Goal: Check status: Check status

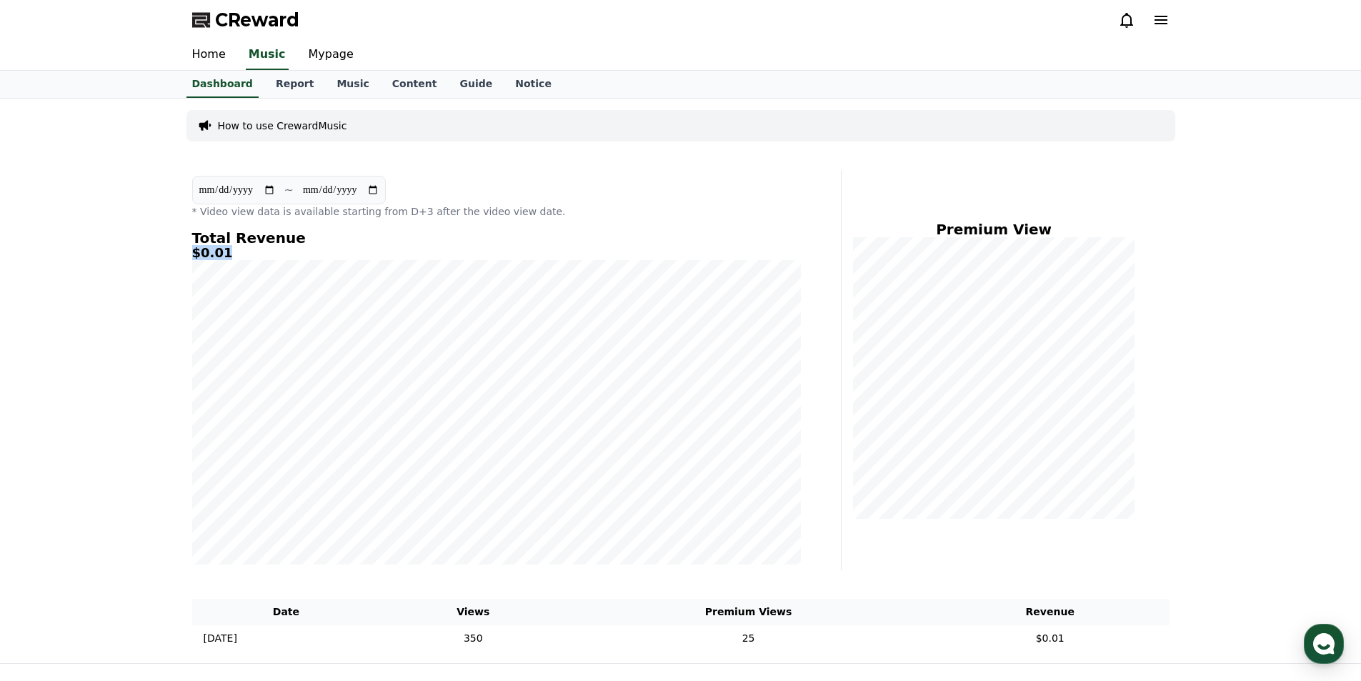
drag, startPoint x: 231, startPoint y: 256, endPoint x: 193, endPoint y: 251, distance: 38.2
click at [193, 251] on h5 "$0.01" at bounding box center [496, 253] width 608 height 14
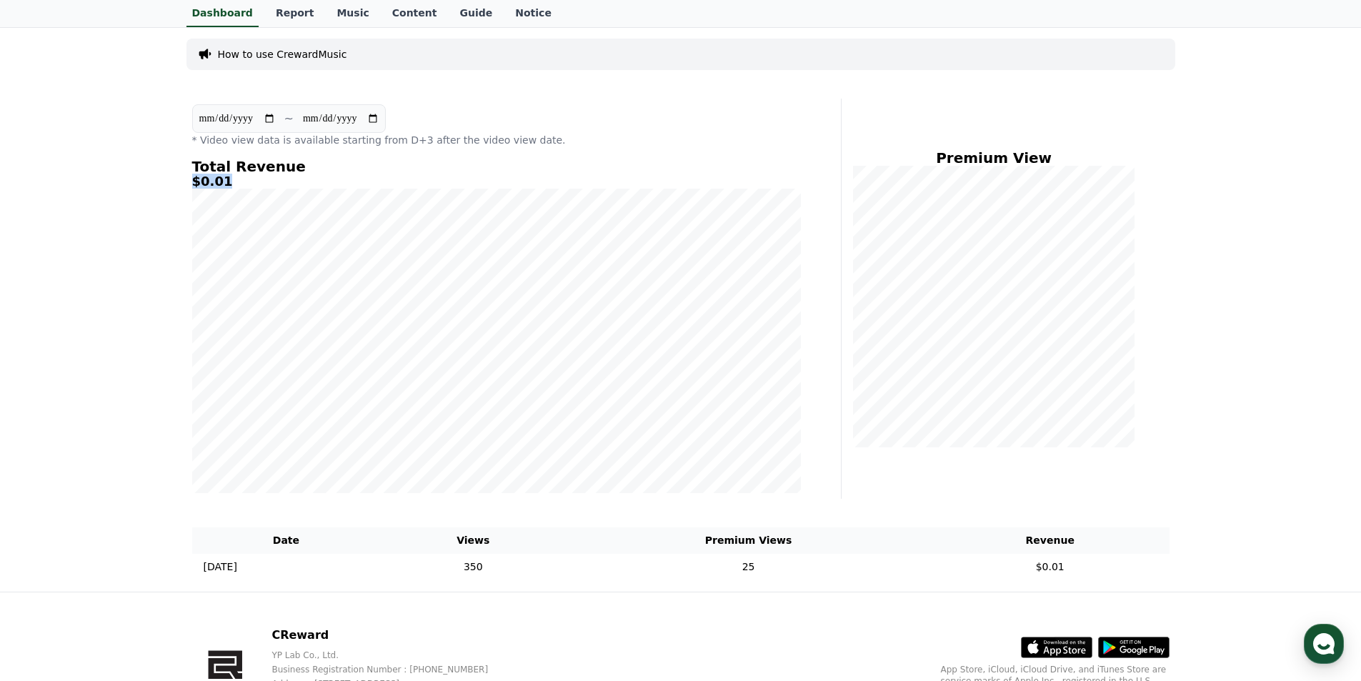
scroll to position [143, 0]
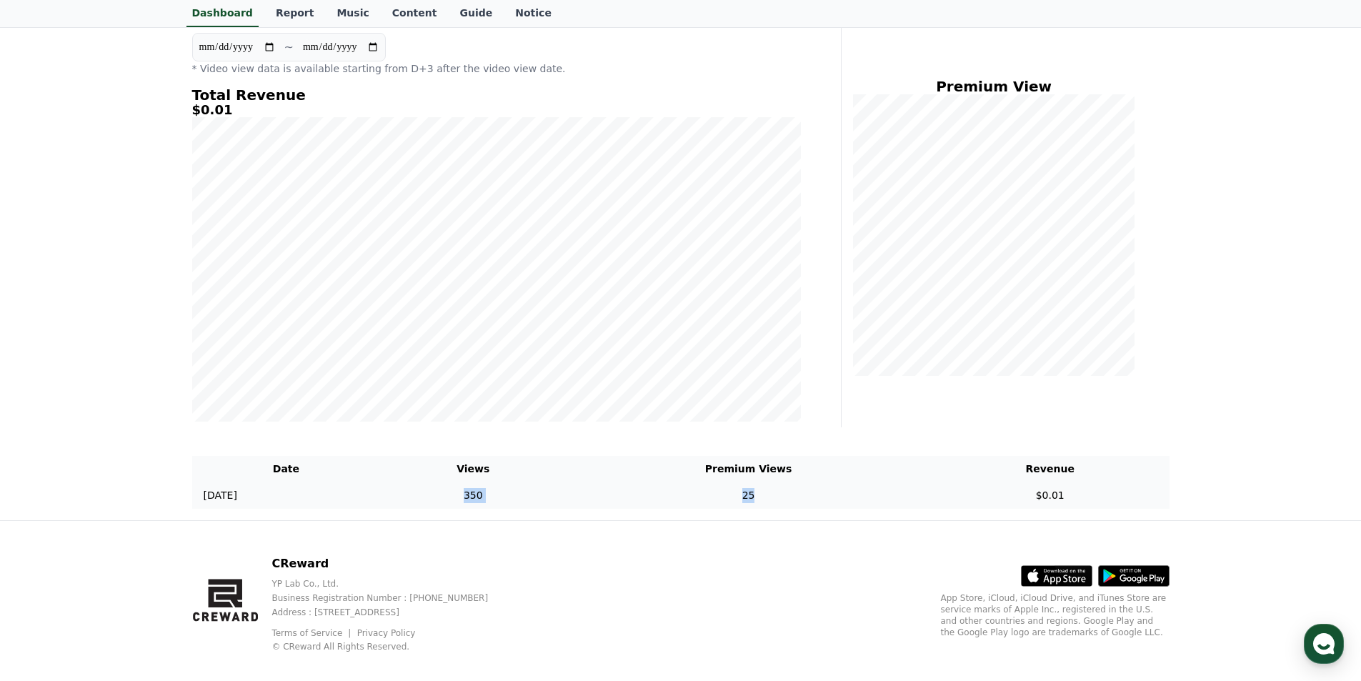
drag, startPoint x: 520, startPoint y: 499, endPoint x: 806, endPoint y: 495, distance: 285.7
click at [806, 495] on tr "[DATE] 08/14 350 25 $0.01" at bounding box center [680, 495] width 977 height 26
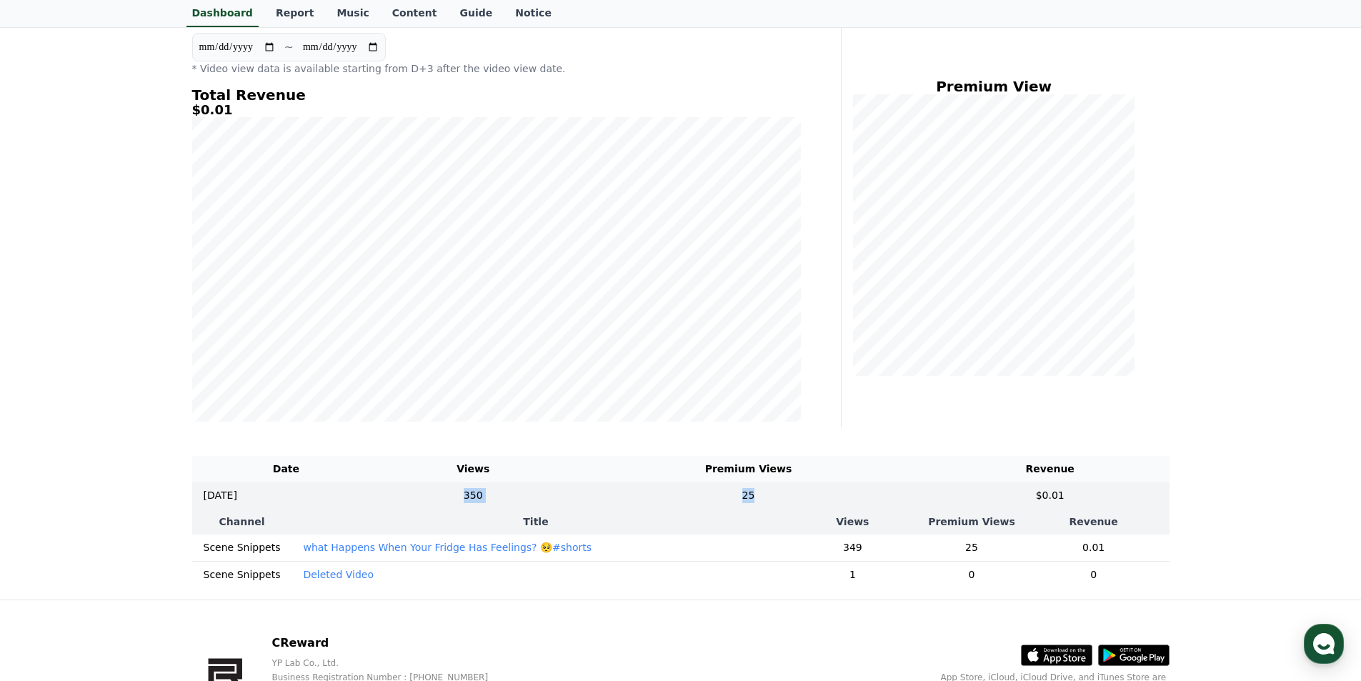
scroll to position [71, 0]
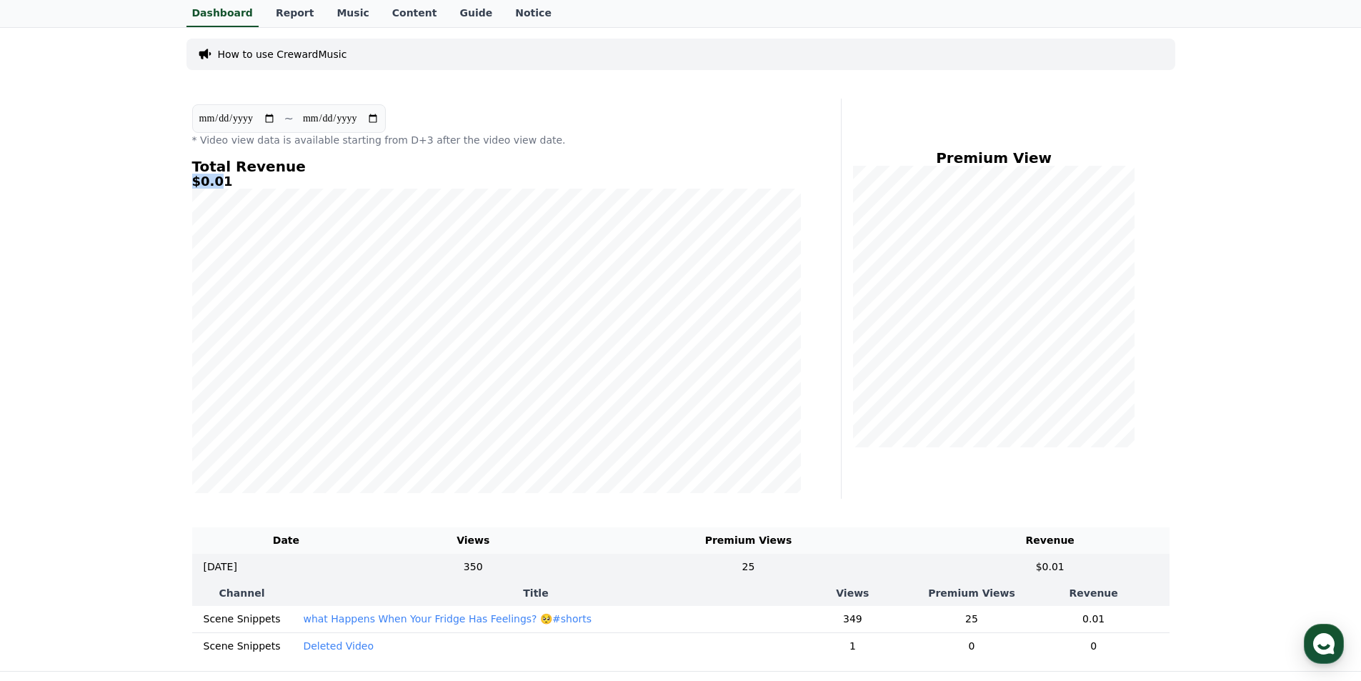
drag, startPoint x: 216, startPoint y: 181, endPoint x: 168, endPoint y: 181, distance: 47.9
click at [168, 181] on div "**********" at bounding box center [680, 348] width 1361 height 643
drag, startPoint x: 232, startPoint y: 181, endPoint x: 184, endPoint y: 177, distance: 48.7
click at [184, 177] on div "**********" at bounding box center [681, 348] width 1000 height 643
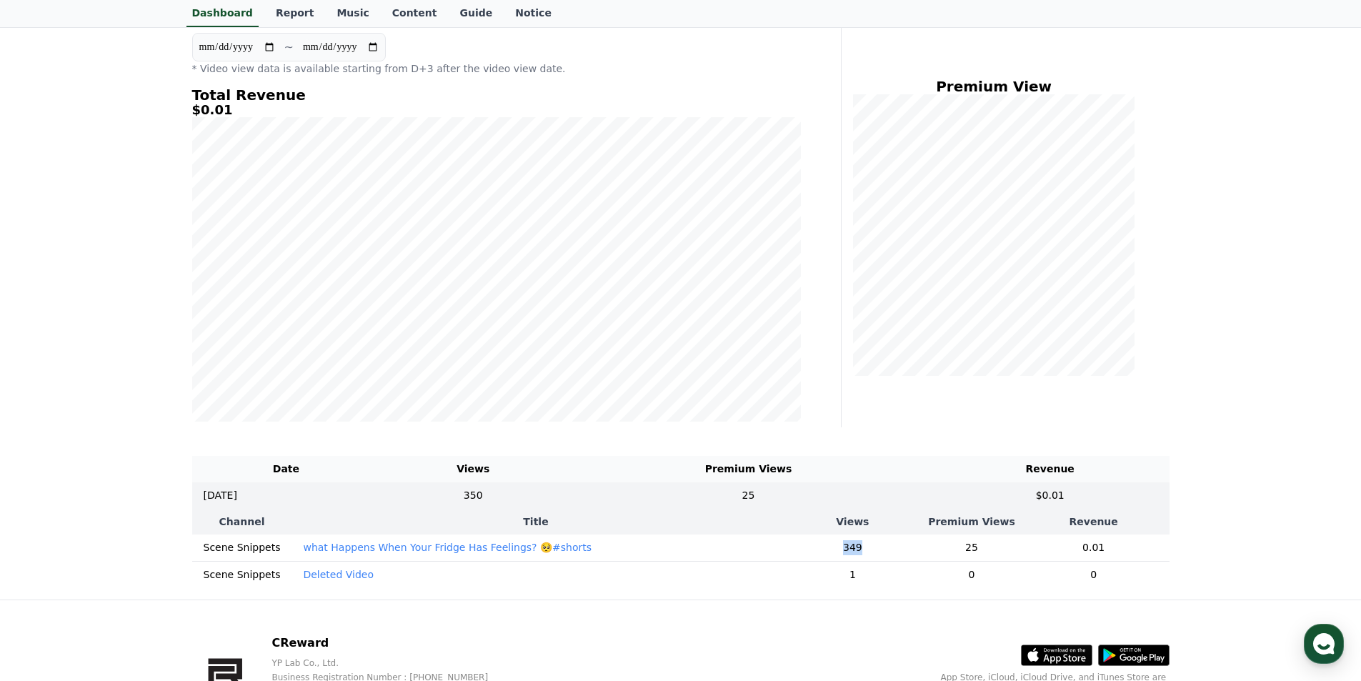
drag, startPoint x: 836, startPoint y: 550, endPoint x: 859, endPoint y: 550, distance: 23.6
click at [859, 550] on td "349" at bounding box center [853, 547] width 146 height 27
click at [973, 550] on td "25" at bounding box center [971, 547] width 93 height 27
drag, startPoint x: 838, startPoint y: 550, endPoint x: 858, endPoint y: 551, distance: 20.8
click at [858, 551] on td "349" at bounding box center [853, 547] width 146 height 27
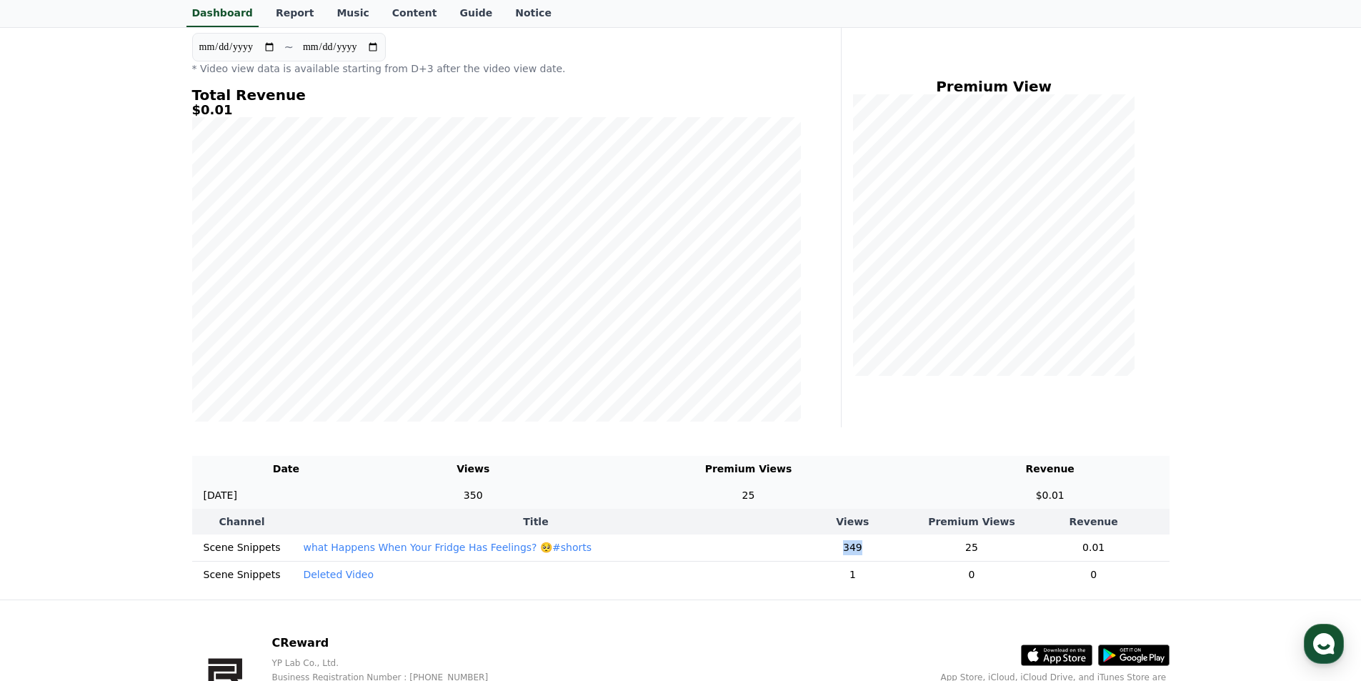
scroll to position [0, 0]
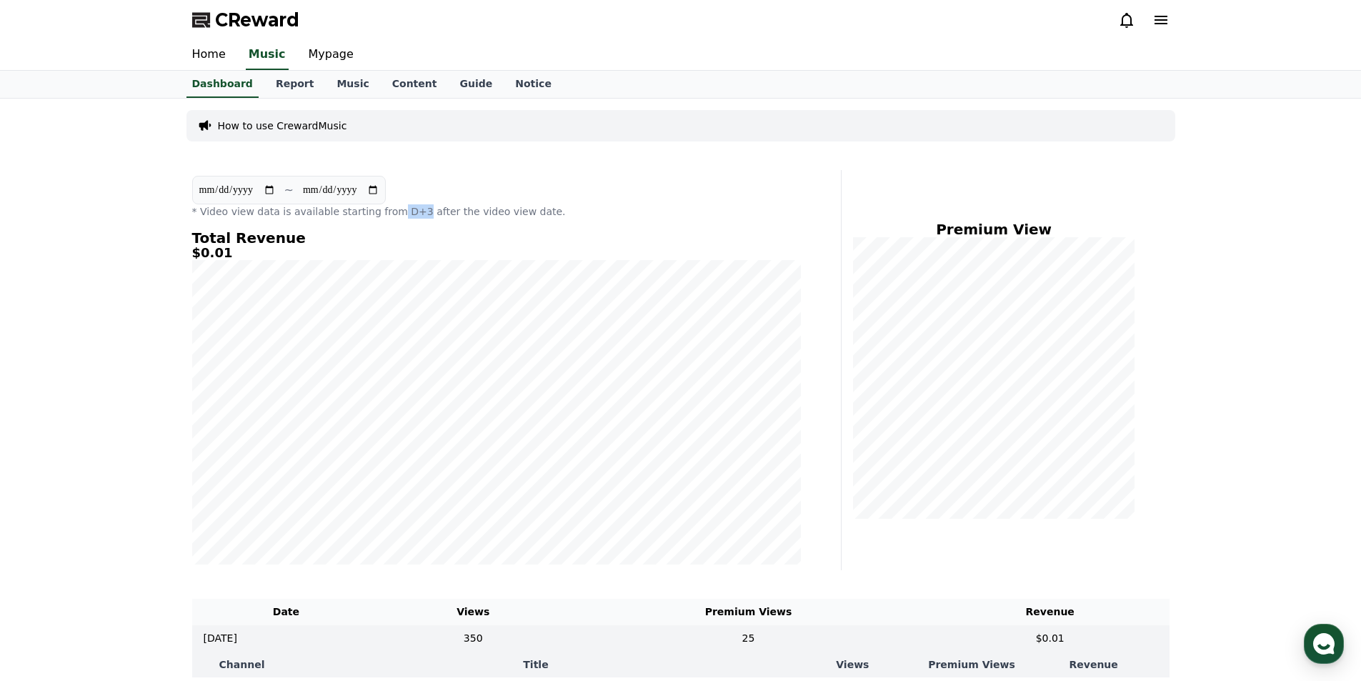
drag, startPoint x: 375, startPoint y: 210, endPoint x: 400, endPoint y: 214, distance: 25.3
click at [400, 214] on p "* Video view data is available starting from D+3 after the video view date." at bounding box center [496, 211] width 608 height 14
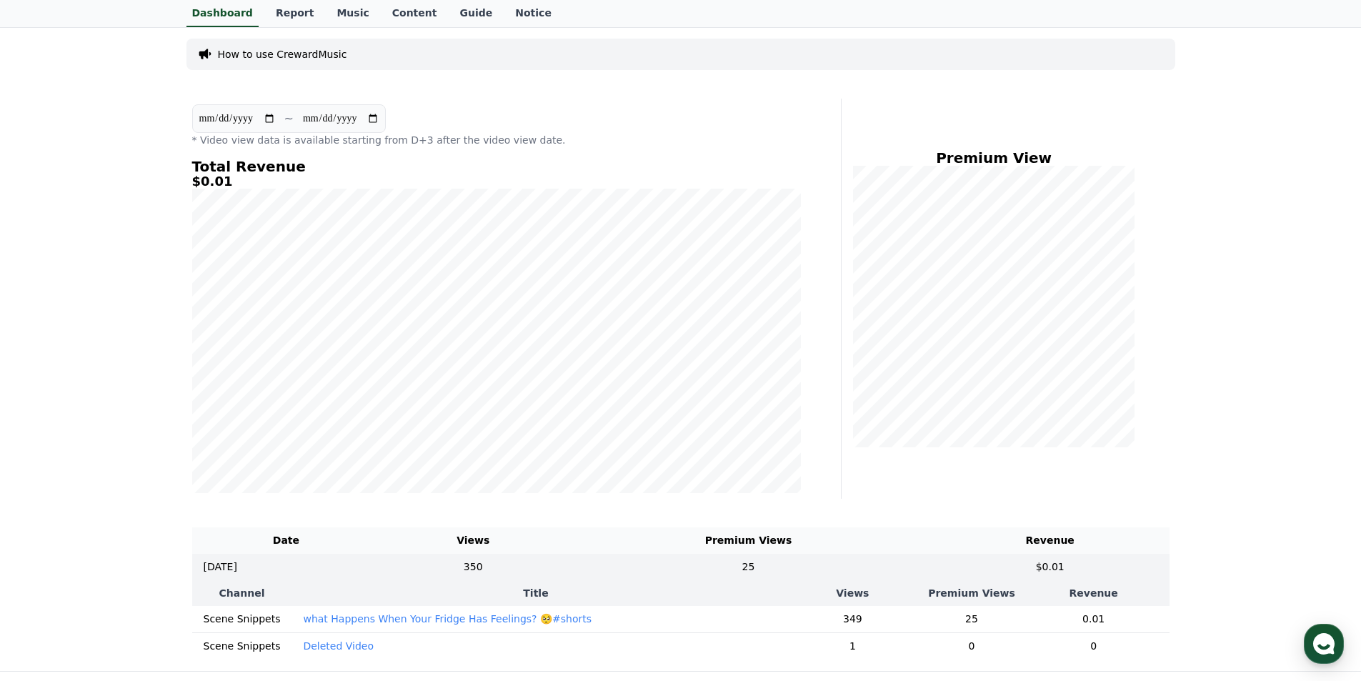
scroll to position [214, 0]
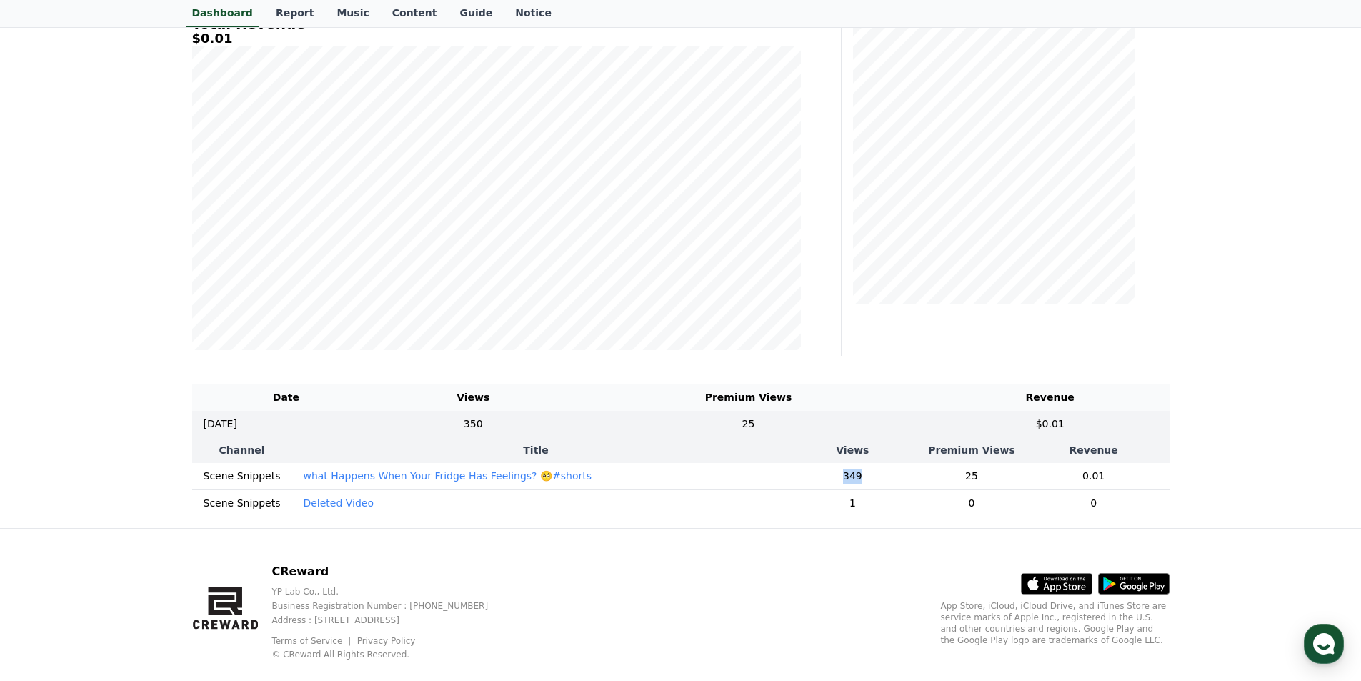
drag, startPoint x: 828, startPoint y: 479, endPoint x: 859, endPoint y: 481, distance: 31.5
click at [859, 481] on td "349" at bounding box center [853, 476] width 146 height 27
drag, startPoint x: 832, startPoint y: 450, endPoint x: 863, endPoint y: 452, distance: 30.8
click at [863, 452] on th "Views" at bounding box center [853, 450] width 146 height 26
drag, startPoint x: 958, startPoint y: 479, endPoint x: 975, endPoint y: 481, distance: 17.3
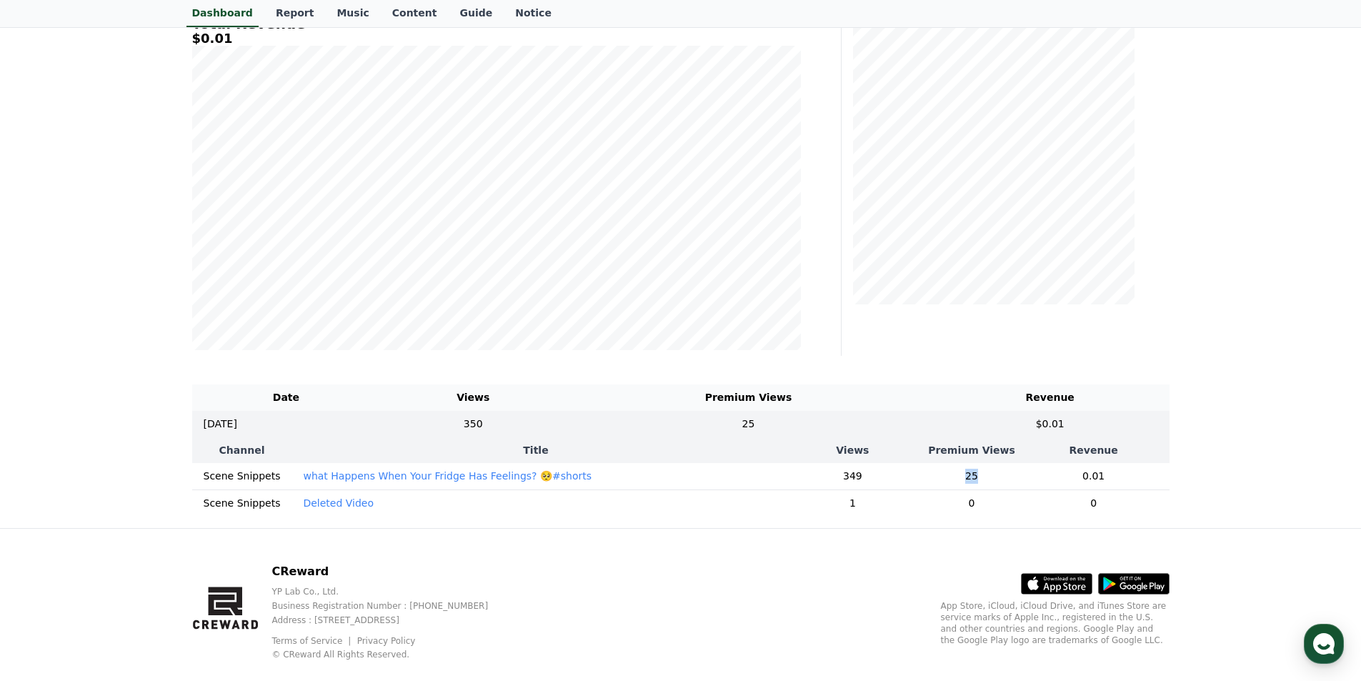
click at [975, 481] on td "25" at bounding box center [971, 476] width 93 height 27
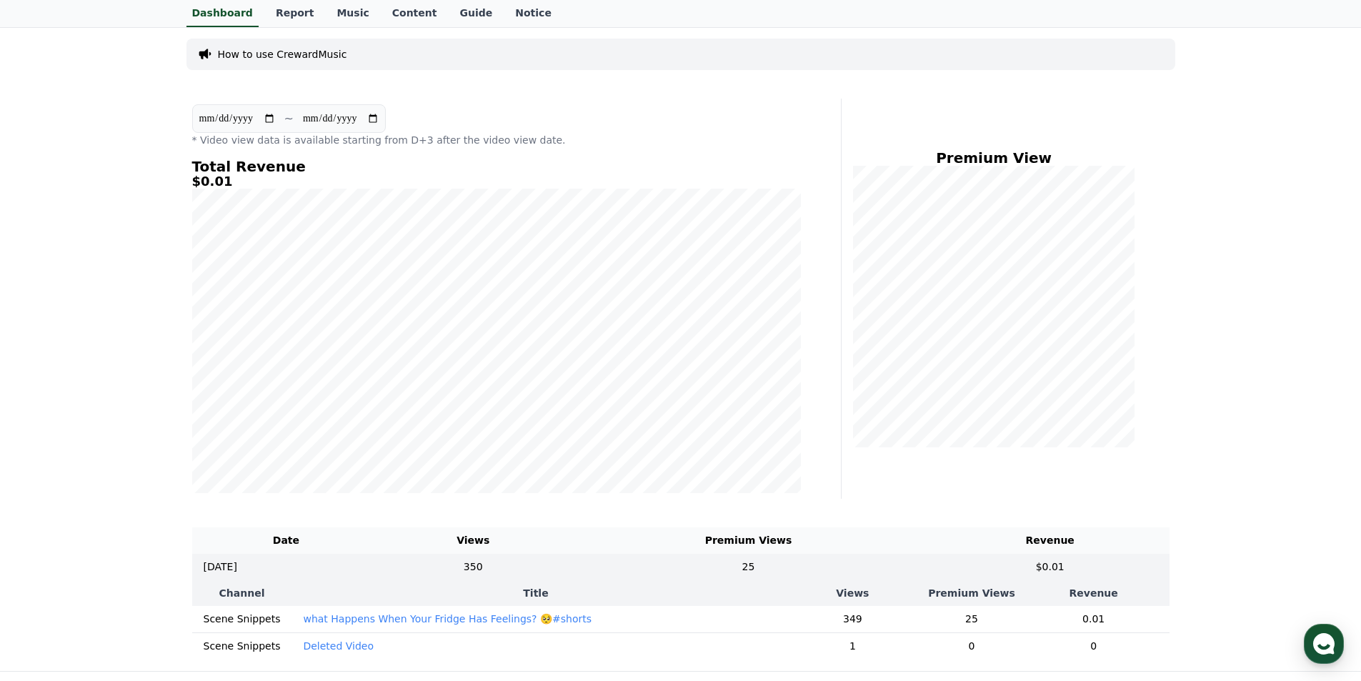
drag, startPoint x: 71, startPoint y: 126, endPoint x: 85, endPoint y: 124, distance: 13.6
click at [72, 124] on div "**********" at bounding box center [680, 348] width 1361 height 643
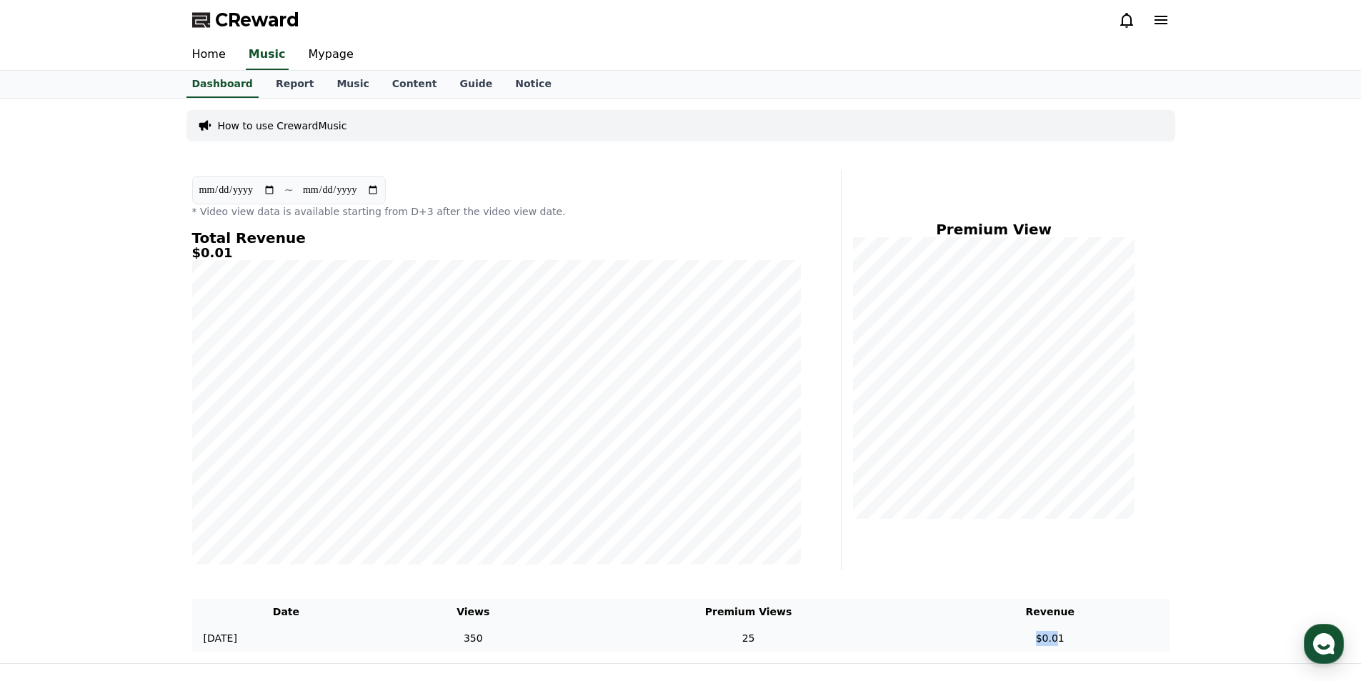
drag, startPoint x: 1057, startPoint y: 636, endPoint x: 1048, endPoint y: 635, distance: 9.4
click at [1048, 635] on td "$0.01" at bounding box center [1050, 638] width 239 height 26
